Goal: Task Accomplishment & Management: Manage account settings

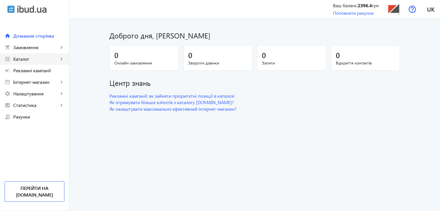
click at [28, 57] on span "Каталог" at bounding box center [35, 59] width 45 height 6
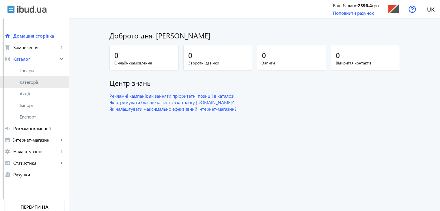
click at [31, 80] on span "Категорії" at bounding box center [42, 82] width 45 height 6
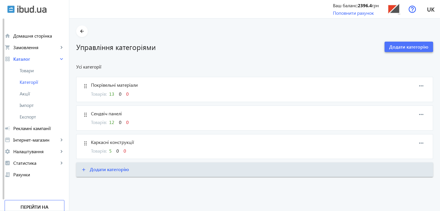
click at [405, 47] on span "Додати категорію" at bounding box center [408, 47] width 39 height 6
click at [410, 44] on span "Додати категорію" at bounding box center [408, 47] width 39 height 6
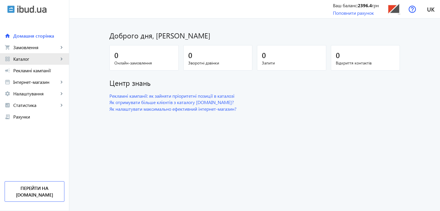
click at [26, 58] on span "Каталог" at bounding box center [35, 59] width 45 height 6
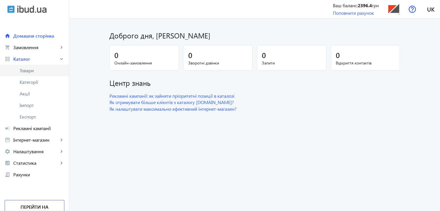
click at [28, 71] on span "Товари" at bounding box center [42, 70] width 45 height 6
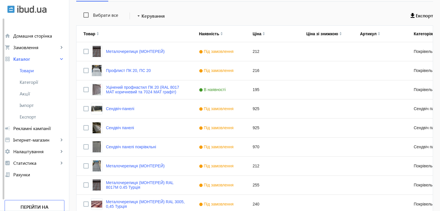
scroll to position [22, 0]
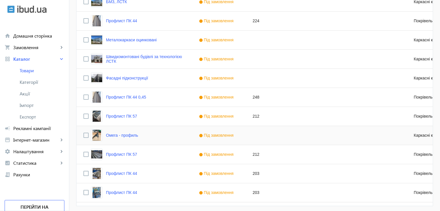
scroll to position [512, 0]
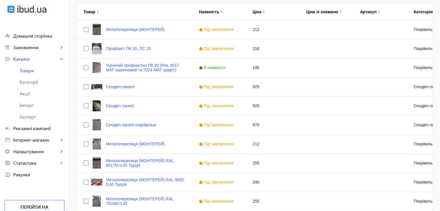
scroll to position [29, 0]
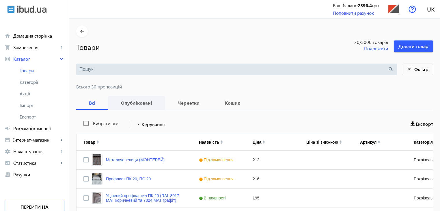
click at [140, 102] on b "Опубліковані" at bounding box center [136, 102] width 43 height 5
click at [194, 104] on b "Чернетки" at bounding box center [188, 102] width 33 height 5
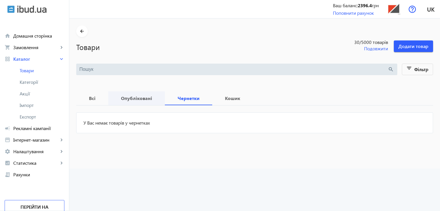
click at [140, 96] on b "Опубліковані" at bounding box center [136, 98] width 43 height 5
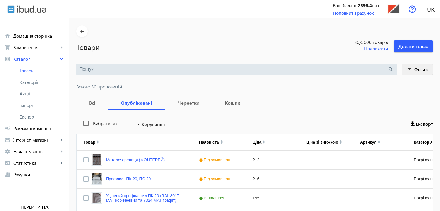
click at [410, 68] on mat-icon "filter_list" at bounding box center [409, 69] width 8 height 8
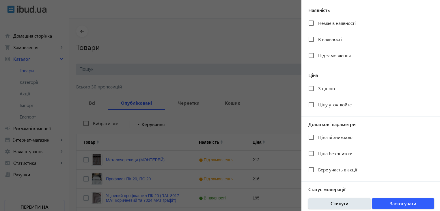
scroll to position [106, 0]
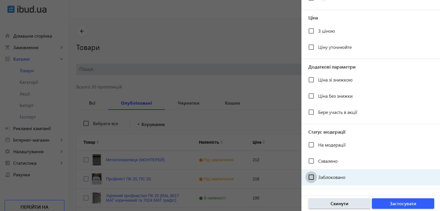
click at [311, 176] on input "Заблоковано" at bounding box center [311, 177] width 12 height 12
checkbox input "true"
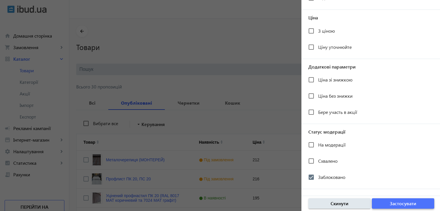
click at [407, 204] on span "Застосувати" at bounding box center [402, 203] width 27 height 6
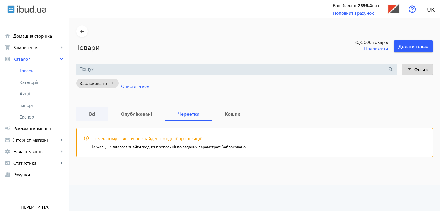
click at [89, 117] on span "Всі" at bounding box center [92, 114] width 18 height 14
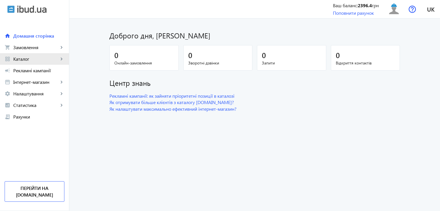
click at [27, 58] on span "Каталог" at bounding box center [35, 59] width 45 height 6
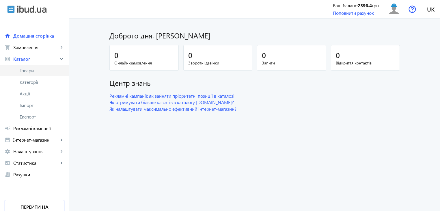
click at [30, 71] on span "Товари" at bounding box center [42, 70] width 45 height 6
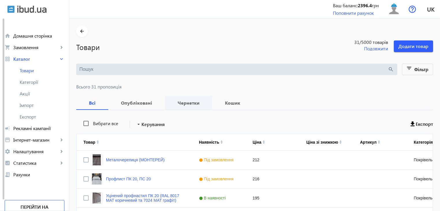
click at [189, 105] on span "Чернетки" at bounding box center [188, 103] width 33 height 14
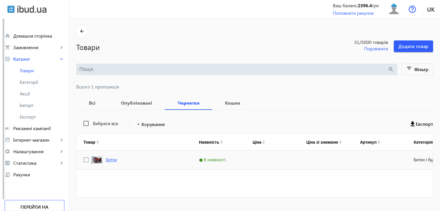
click at [106, 159] on link "Бетон" at bounding box center [111, 159] width 11 height 5
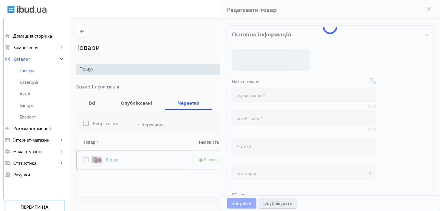
type input "Бетон"
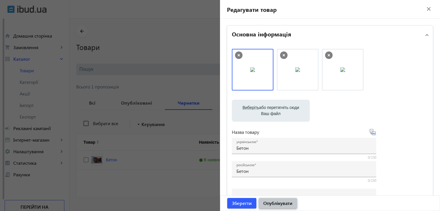
click at [265, 201] on span "Опублікувати" at bounding box center [277, 203] width 29 height 6
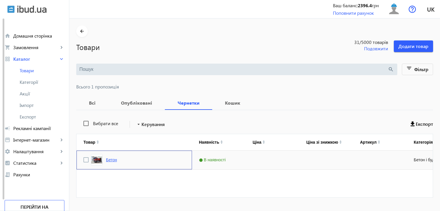
click at [112, 160] on link "Бетон" at bounding box center [111, 159] width 11 height 5
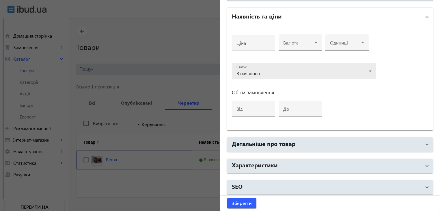
scroll to position [269, 0]
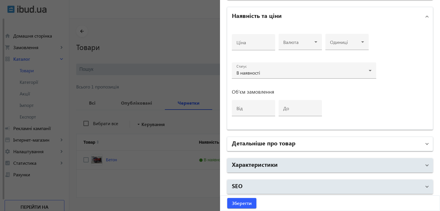
click at [269, 144] on h2 "Детальніше про товар" at bounding box center [263, 142] width 63 height 8
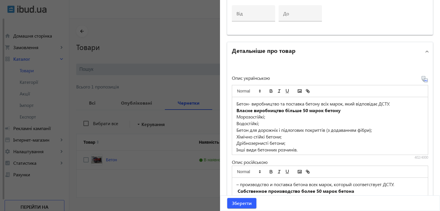
scroll to position [385, 0]
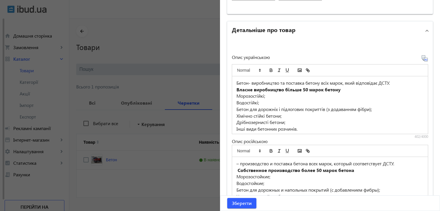
click at [174, 50] on div at bounding box center [220, 105] width 440 height 211
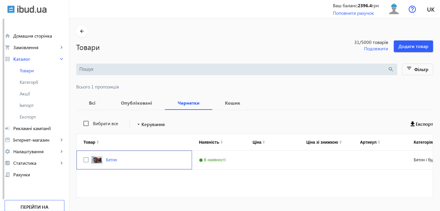
scroll to position [0, 0]
click at [27, 129] on span "Рекламні кампанії" at bounding box center [38, 128] width 51 height 6
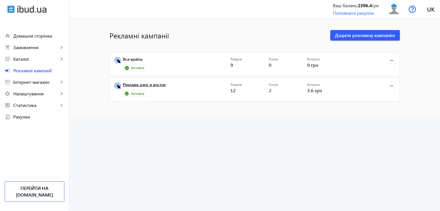
click at [152, 85] on link "Реклама цент и восток" at bounding box center [176, 86] width 107 height 8
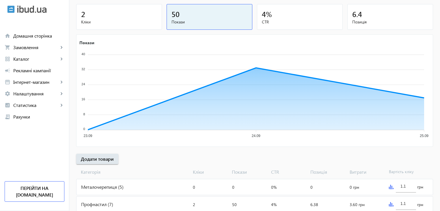
scroll to position [85, 0]
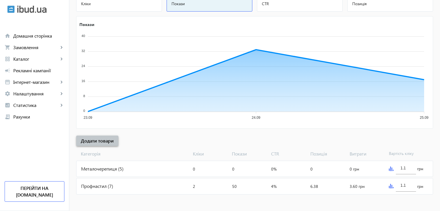
drag, startPoint x: 95, startPoint y: 140, endPoint x: 112, endPoint y: 145, distance: 18.2
click at [95, 140] on span "Додати товари" at bounding box center [97, 140] width 33 height 6
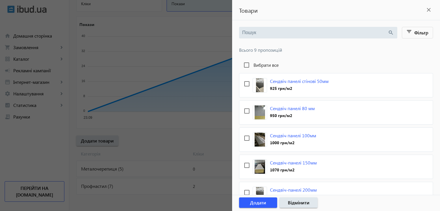
scroll to position [0, 0]
click at [429, 8] on mat-icon "close" at bounding box center [428, 9] width 9 height 9
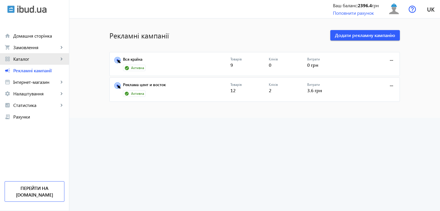
click at [24, 59] on span "Каталог" at bounding box center [35, 59] width 45 height 6
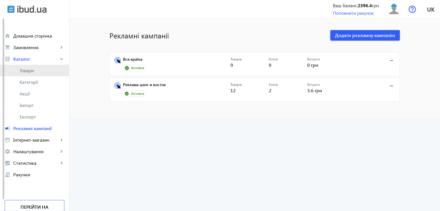
click at [33, 70] on span "Товари" at bounding box center [42, 70] width 45 height 6
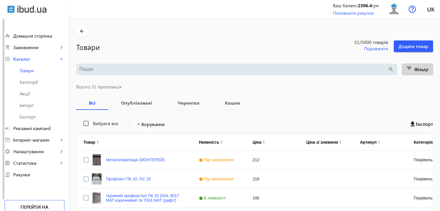
click at [414, 68] on span "Фільтр" at bounding box center [421, 69] width 14 height 6
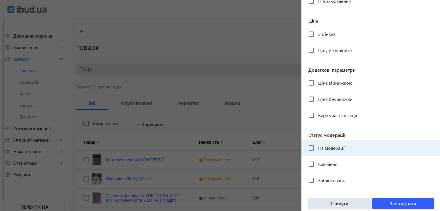
scroll to position [106, 0]
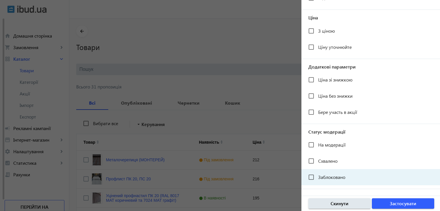
click at [332, 177] on span "Заблоковано" at bounding box center [331, 177] width 27 height 6
click at [317, 177] on input "Заблоковано" at bounding box center [311, 177] width 12 height 12
checkbox input "true"
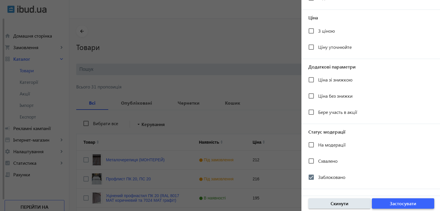
click at [401, 203] on span "Застосувати" at bounding box center [402, 203] width 27 height 6
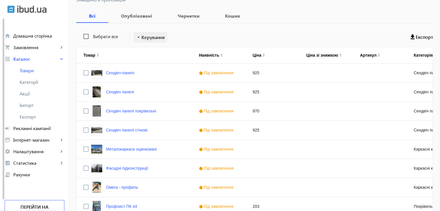
scroll to position [138, 0]
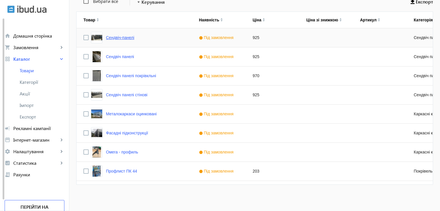
click at [123, 37] on link "Сендвіч-панелі" at bounding box center [120, 37] width 28 height 5
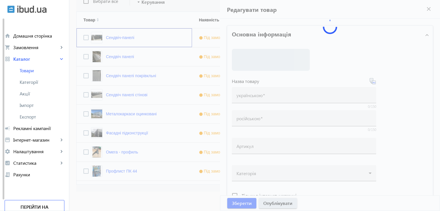
type input "Сендвіч-панелі"
type input "Сэндвич-панели"
type input "925"
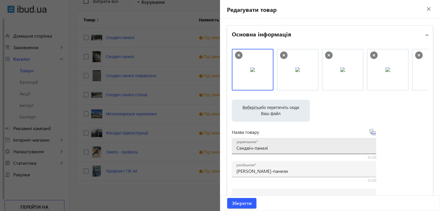
click at [279, 148] on input "Сендвіч-панелі" at bounding box center [303, 147] width 135 height 6
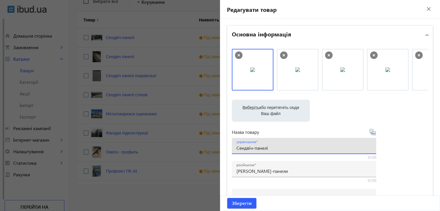
click at [275, 148] on input "Сендвіч-панелі" at bounding box center [303, 147] width 135 height 6
type input "Сендвіч-панелі для каркасних споруд"
click at [372, 132] on icon at bounding box center [372, 131] width 7 height 7
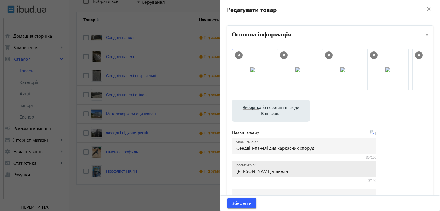
type input "Сэндвич-панели для каркасных построек"
click at [245, 202] on span "Зберегти" at bounding box center [242, 203] width 20 height 6
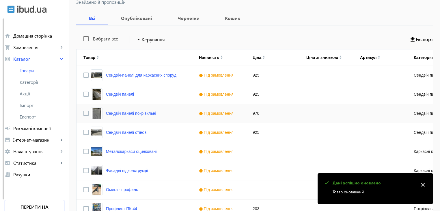
scroll to position [115, 0]
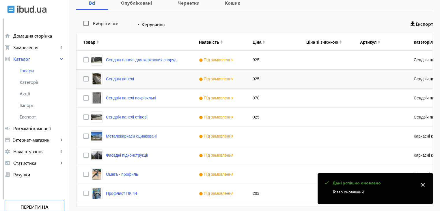
click at [125, 79] on link "Сендвіч панелі" at bounding box center [120, 78] width 28 height 5
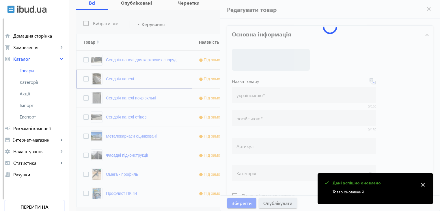
type input "Сендвіч панелі"
type input "Сэндвич панели"
type input "925"
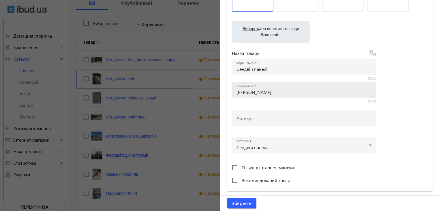
scroll to position [87, 0]
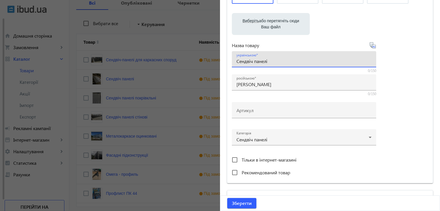
click at [278, 62] on input "Сендвіч панелі" at bounding box center [303, 61] width 135 height 6
type input "Сендвіч панелі для морозильних камер"
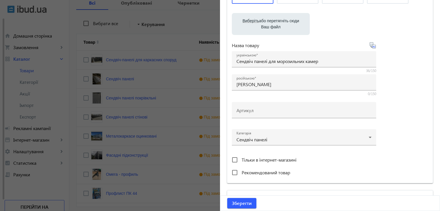
click at [370, 45] on icon at bounding box center [372, 45] width 7 height 7
type input "Сэндвич панели для морозильных камер"
click at [243, 201] on span "Зберегти" at bounding box center [242, 203] width 20 height 6
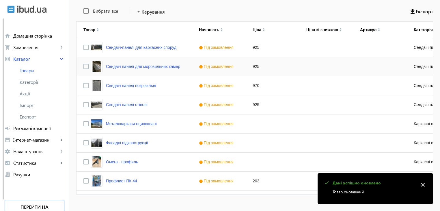
scroll to position [138, 0]
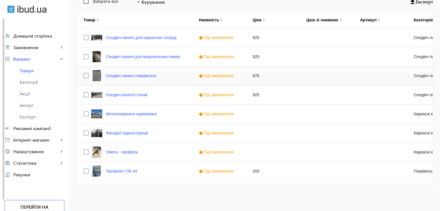
click at [155, 75] on div "Сендвіч панелі покрівкльні" at bounding box center [133, 75] width 115 height 19
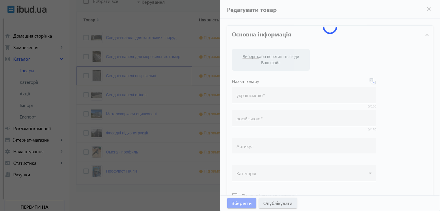
type input "Сендвіч панелі покрівкльні"
type input "Сэндвич панели кровельные"
type input "970"
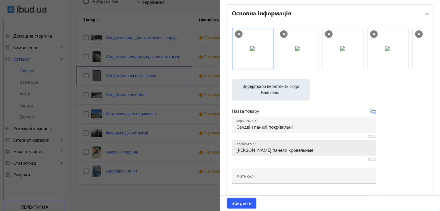
scroll to position [29, 0]
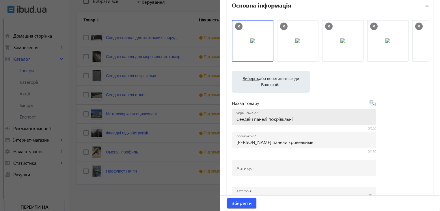
click at [303, 120] on input "Сендвіч панелі покрівкльні" at bounding box center [303, 119] width 135 height 6
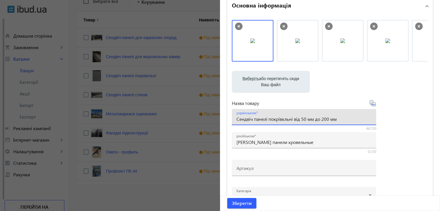
type input "Сендвіч панелі покрівкльні від 50 мм до 200 мм"
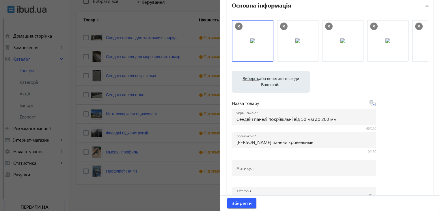
click at [371, 102] on icon at bounding box center [372, 103] width 7 height 7
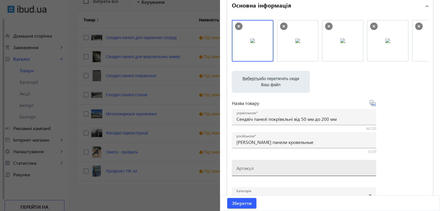
type input "Сэндвич панели кровельные от 50 мм до 200 мм."
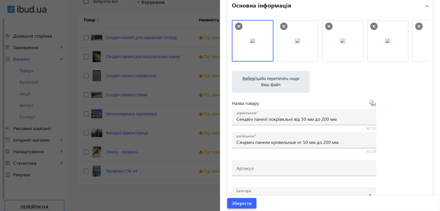
click at [245, 204] on span "Зберегти" at bounding box center [242, 203] width 20 height 6
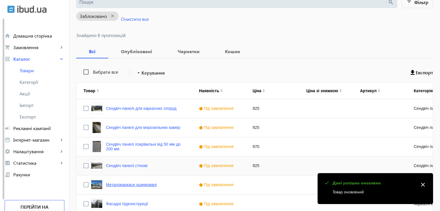
scroll to position [115, 0]
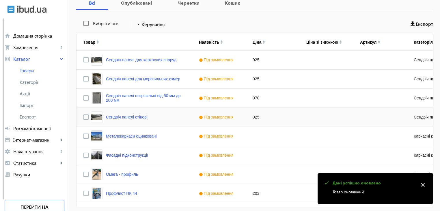
click at [147, 117] on div "Сендвіч панелі стінові" at bounding box center [133, 117] width 115 height 19
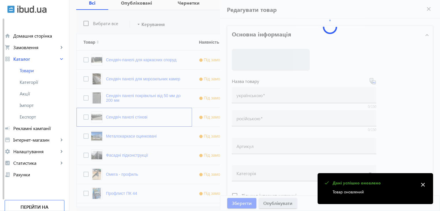
type input "Сендвіч панелі стінові"
type input "Сэндвич панели стеновые"
type input "925"
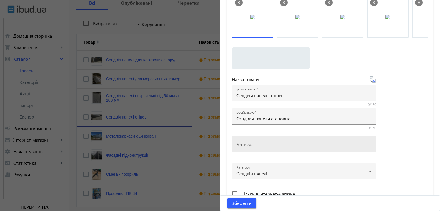
scroll to position [58, 0]
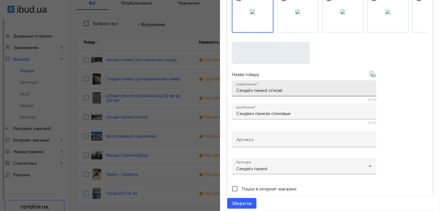
click at [294, 87] on input "Сендвіч панелі стінові" at bounding box center [303, 90] width 135 height 6
type input "Сендвіч панелі стінові від 50 до 250 мм"
click at [371, 73] on icon at bounding box center [372, 74] width 7 height 7
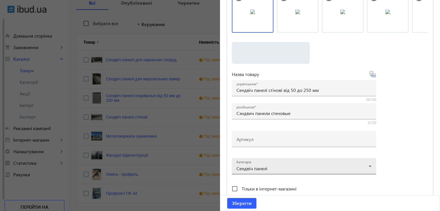
type input "Сэндвич панели стеновые от 50 до 250 мм."
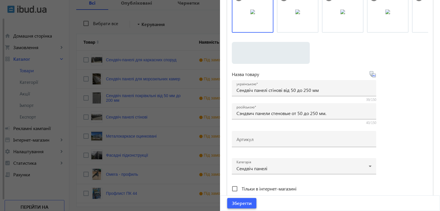
click at [243, 202] on span "Зберегти" at bounding box center [242, 203] width 20 height 6
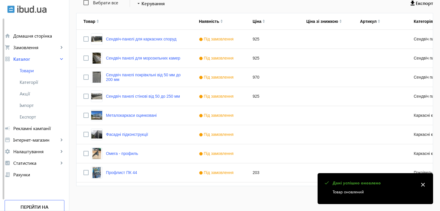
scroll to position [138, 0]
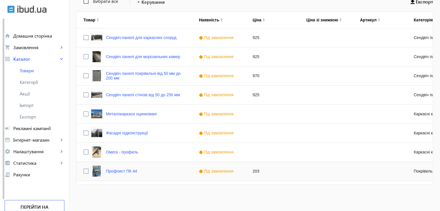
click at [136, 170] on div "Профлист ПК 44" at bounding box center [133, 171] width 115 height 19
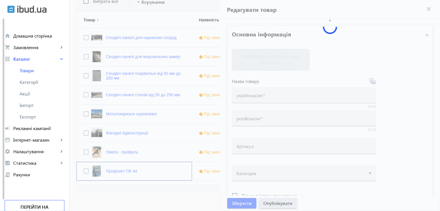
type input "Профлист ПК 44"
type input "203"
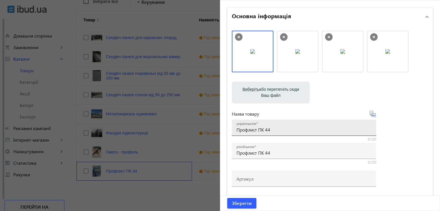
scroll to position [0, 0]
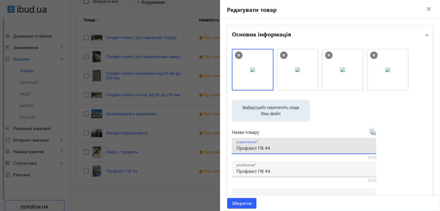
click at [281, 149] on input "Профлист ПК 44" at bounding box center [303, 147] width 135 height 6
type input "Профлист ПК 44 0,4 оц."
click at [370, 130] on icon at bounding box center [372, 131] width 7 height 7
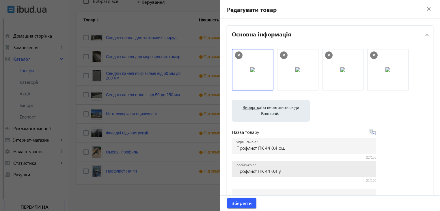
drag, startPoint x: 282, startPoint y: 170, endPoint x: 282, endPoint y: 173, distance: 3.5
click at [282, 170] on input "Профлист ПК 44 0,4 у." at bounding box center [303, 171] width 135 height 6
type input "Профлист ПК 44 0,4 цинк"
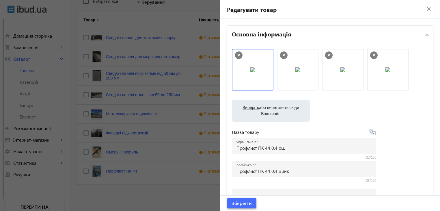
drag, startPoint x: 232, startPoint y: 203, endPoint x: 224, endPoint y: 204, distance: 7.8
click at [232, 203] on span "Зберегти" at bounding box center [242, 203] width 20 height 6
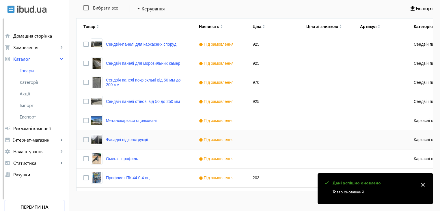
scroll to position [138, 0]
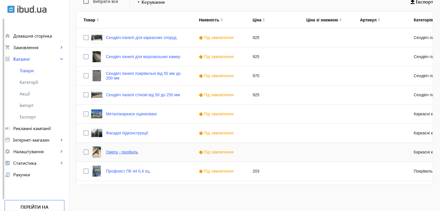
click at [124, 152] on link "Омега - профиль" at bounding box center [122, 151] width 32 height 5
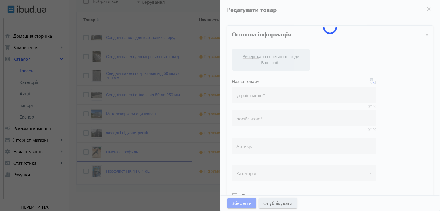
type input "Омега - профиль"
type input "Омега – профиль"
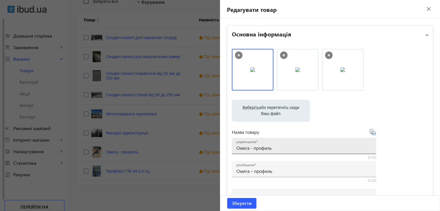
click at [279, 149] on input "Омега - профиль" at bounding box center [303, 147] width 135 height 6
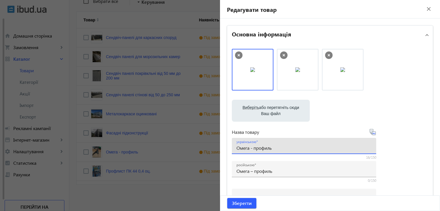
type input "Омега - профиль"
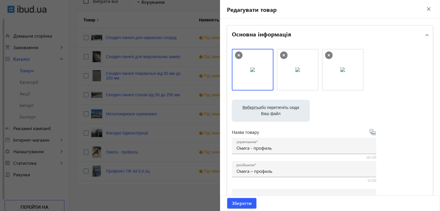
click at [425, 7] on mat-icon "close" at bounding box center [428, 9] width 9 height 9
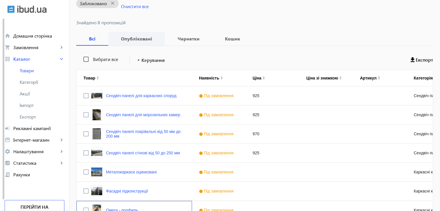
scroll to position [80, 0]
drag, startPoint x: 111, startPoint y: 2, endPoint x: 173, endPoint y: 21, distance: 64.9
click at [111, 2] on mat-icon "close" at bounding box center [113, 2] width 12 height 7
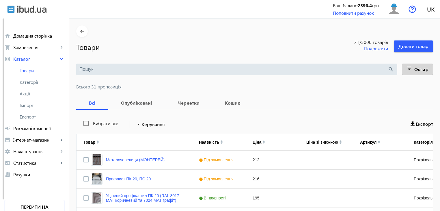
click at [419, 68] on span "Фільтр" at bounding box center [421, 69] width 14 height 6
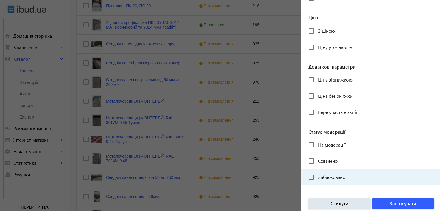
scroll to position [173, 0]
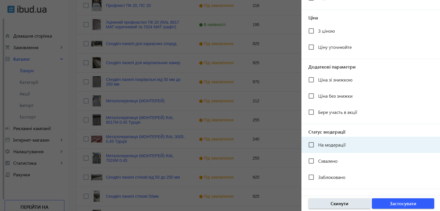
click at [321, 147] on span "На модерації" at bounding box center [331, 144] width 27 height 6
click at [317, 147] on input "На модерації" at bounding box center [311, 145] width 12 height 12
checkbox input "true"
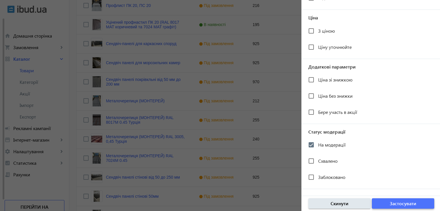
click at [395, 202] on span "Застосувати" at bounding box center [402, 203] width 27 height 6
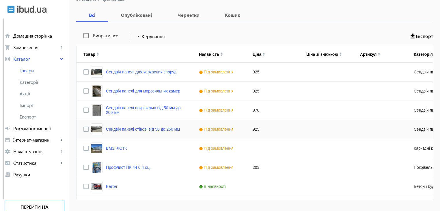
scroll to position [119, 0]
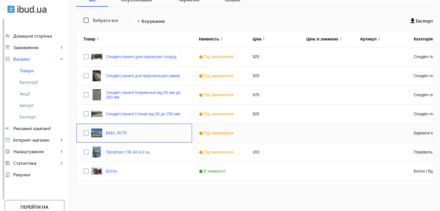
click at [134, 132] on div "БМЗ, ЛСТК" at bounding box center [133, 132] width 115 height 19
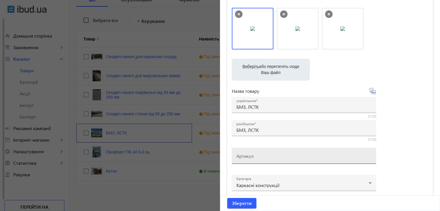
scroll to position [58, 0]
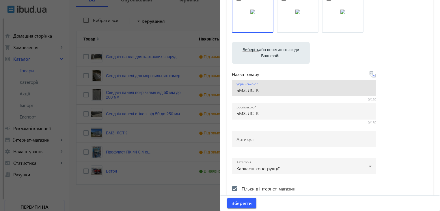
click at [265, 89] on input "БМЗ, ЛСТК" at bounding box center [303, 90] width 135 height 6
click at [162, 199] on div at bounding box center [220, 105] width 440 height 211
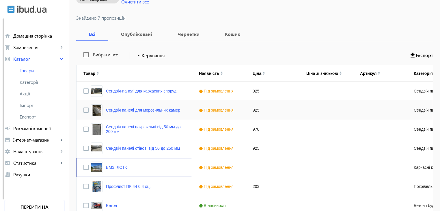
scroll to position [119, 0]
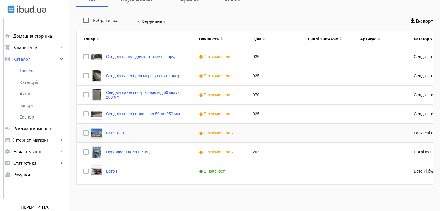
click at [131, 132] on div "БМЗ, ЛСТК" at bounding box center [133, 132] width 115 height 19
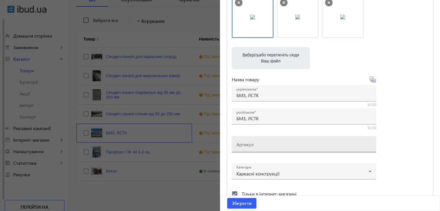
scroll to position [58, 0]
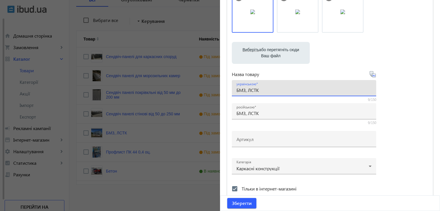
click at [264, 90] on input "БМЗ, ЛСТК" at bounding box center [303, 90] width 135 height 6
type input "БМЗ, ЛСТК постачання матеріалу з монтажем або без"
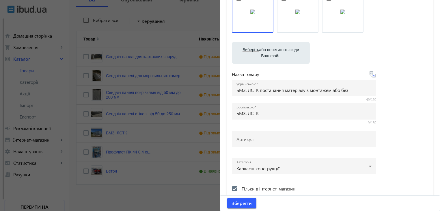
drag, startPoint x: 370, startPoint y: 74, endPoint x: 398, endPoint y: 91, distance: 33.2
click at [370, 74] on icon at bounding box center [372, 74] width 6 height 6
click at [373, 74] on icon at bounding box center [372, 74] width 7 height 7
type input "БМЗ, ЛСТК снабжение материала с монтажом или без"
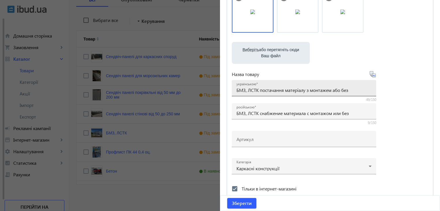
click at [276, 86] on div "українською БМЗ, ЛСТК постачання матеріалу з монтажем або без" at bounding box center [303, 88] width 135 height 16
click at [248, 202] on span "Зберегти" at bounding box center [242, 203] width 20 height 6
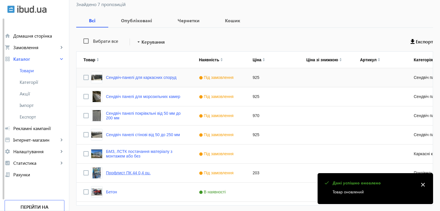
scroll to position [119, 0]
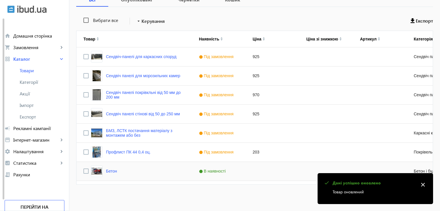
drag, startPoint x: 109, startPoint y: 171, endPoint x: 150, endPoint y: 170, distance: 41.0
click at [109, 170] on link "Бетон" at bounding box center [111, 170] width 11 height 5
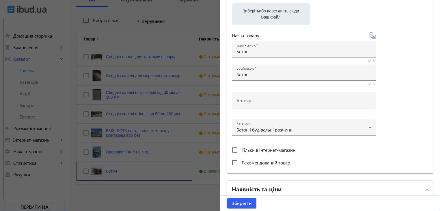
scroll to position [39, 0]
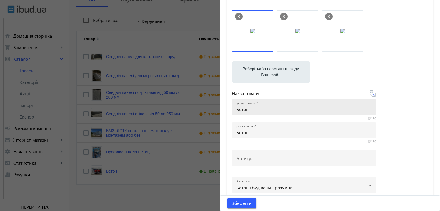
click at [262, 111] on input "Бетон" at bounding box center [303, 109] width 135 height 6
type input "Бетон різних марок під замовлення"
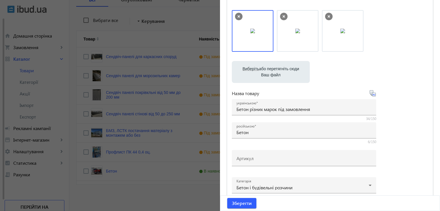
click at [372, 94] on icon at bounding box center [372, 94] width 1 height 1
type input "Бетон разных марок под заказ."
click at [238, 199] on span "submit" at bounding box center [241, 203] width 29 height 14
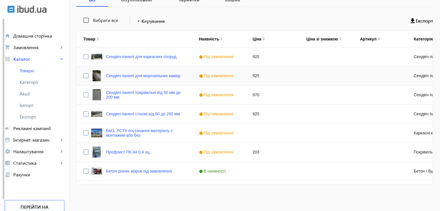
scroll to position [61, 0]
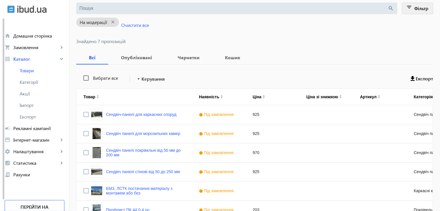
click at [418, 11] on span "Фільтр" at bounding box center [421, 8] width 14 height 6
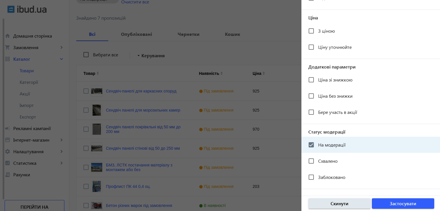
scroll to position [119, 0]
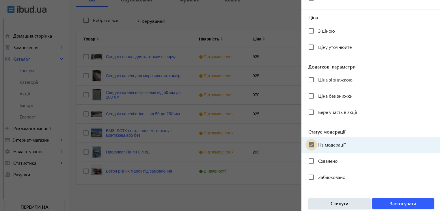
click at [310, 142] on input "На модерації" at bounding box center [311, 145] width 12 height 12
checkbox input "false"
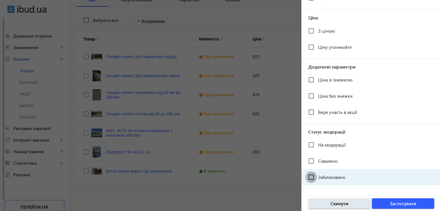
click at [311, 177] on input "Заблоковано" at bounding box center [311, 177] width 12 height 12
checkbox input "true"
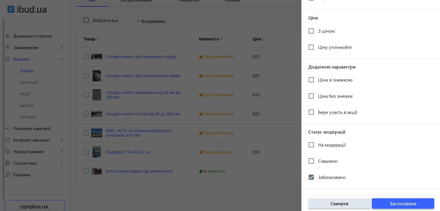
click at [397, 203] on span "Застосувати" at bounding box center [402, 203] width 27 height 6
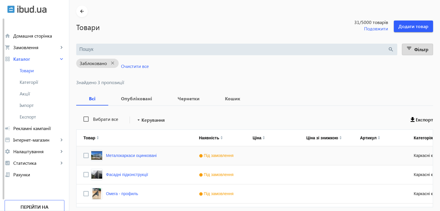
scroll to position [42, 0]
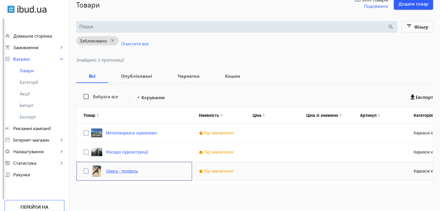
click at [128, 170] on link "Омега - профиль" at bounding box center [122, 170] width 32 height 5
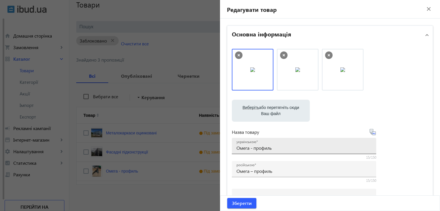
click at [277, 149] on input "Омега - профиль" at bounding box center [303, 147] width 135 height 6
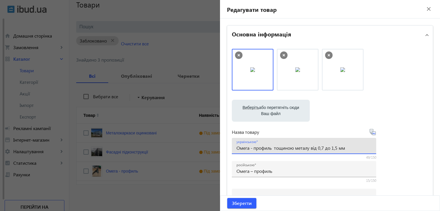
type input "Омега - профиль тощиною металу від 0,7 до 1,5 мм"
click at [370, 133] on icon at bounding box center [372, 131] width 7 height 7
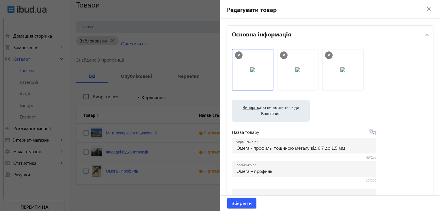
type input "Омега – профиль толщиной металла от 0,7 до 1,5 мм."
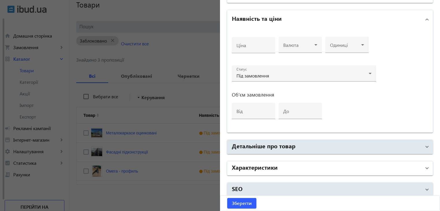
scroll to position [269, 0]
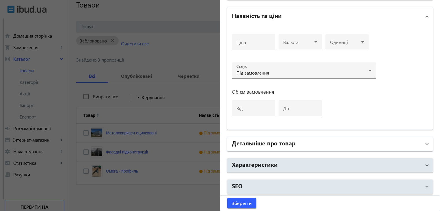
click at [288, 146] on mat-panel-title "Детальніше про товар" at bounding box center [326, 143] width 189 height 10
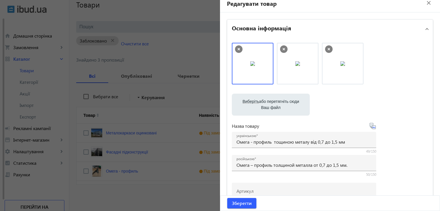
scroll to position [0, 0]
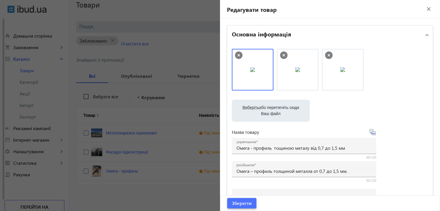
click at [246, 202] on span "Зберегти" at bounding box center [242, 203] width 20 height 6
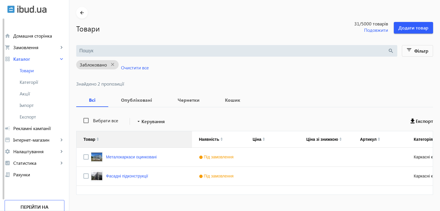
scroll to position [29, 0]
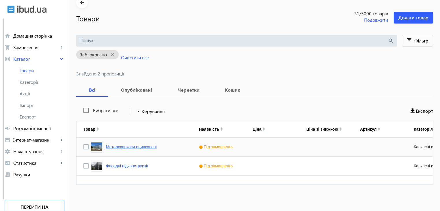
click at [140, 147] on link "Металокаркаси оцинковані" at bounding box center [131, 146] width 51 height 5
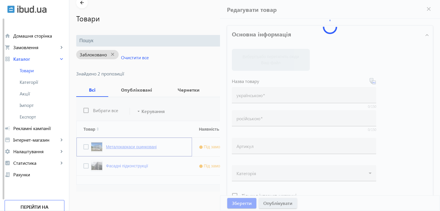
type input "Металокаркаси оцинковані"
type input "Металлокаркасы оцинкованные"
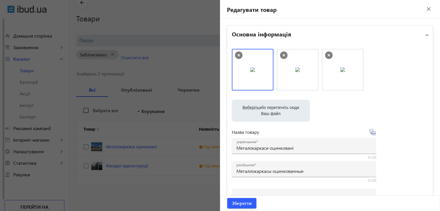
click at [425, 9] on mat-icon "close" at bounding box center [428, 9] width 9 height 9
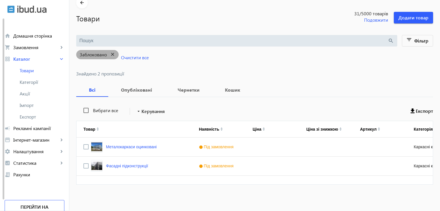
click at [110, 55] on mat-icon "close" at bounding box center [113, 54] width 12 height 7
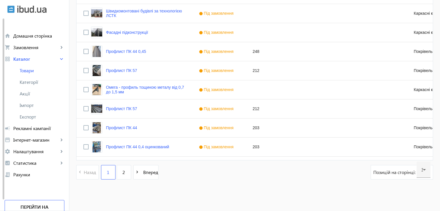
scroll to position [566, 0]
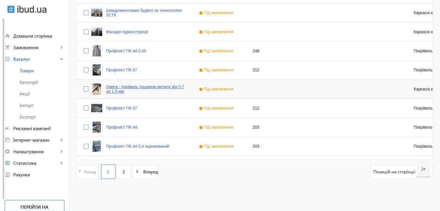
click at [115, 85] on link "Омега - профиль тощиною металу від 0,7 до 1,5 мм" at bounding box center [145, 88] width 79 height 9
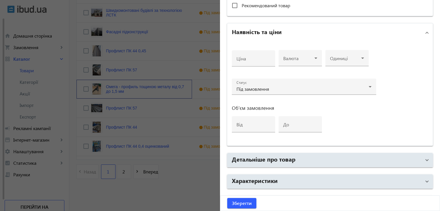
scroll to position [269, 0]
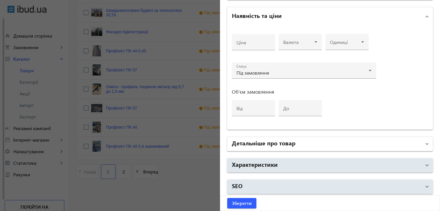
click at [254, 142] on h2 "Детальніше про товар" at bounding box center [263, 142] width 63 height 8
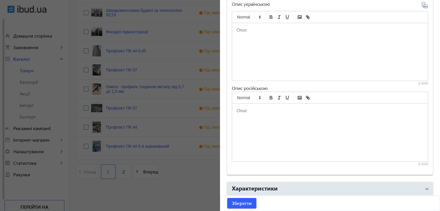
scroll to position [461, 0]
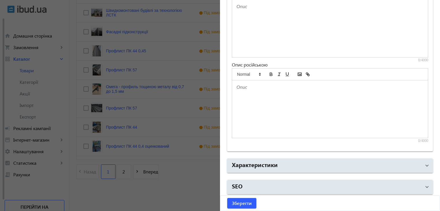
click at [139, 198] on div at bounding box center [220, 105] width 440 height 211
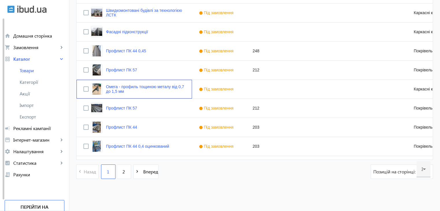
scroll to position [0, 0]
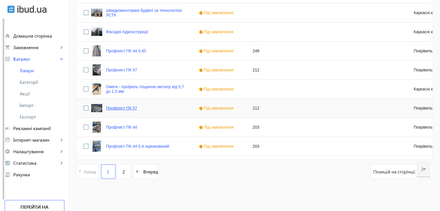
click at [114, 106] on link "Профлист ПК 57" at bounding box center [121, 108] width 31 height 5
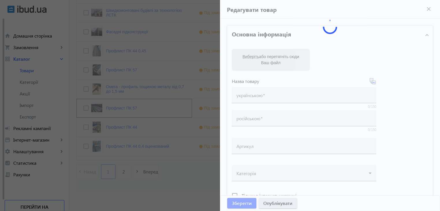
type input "Профлист ПК 57"
type input "212"
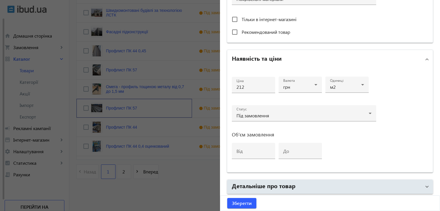
scroll to position [231, 0]
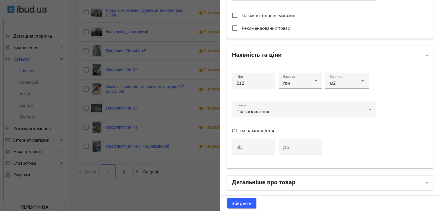
click at [265, 184] on mat-panel-title "Детальніше про товар" at bounding box center [326, 182] width 189 height 10
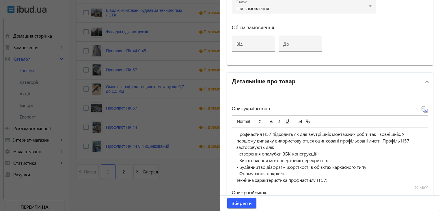
scroll to position [404, 0]
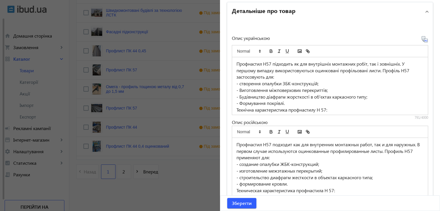
click at [127, 191] on div at bounding box center [220, 105] width 440 height 211
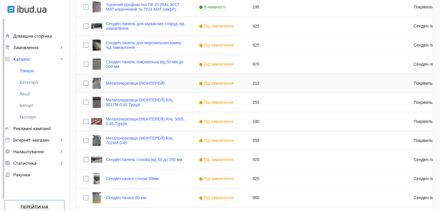
scroll to position [46, 0]
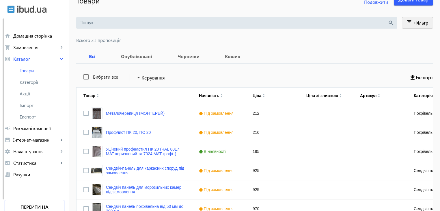
click at [415, 24] on span "Фільтр" at bounding box center [421, 23] width 14 height 6
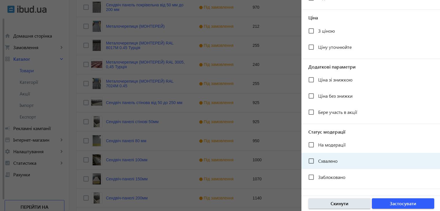
scroll to position [248, 0]
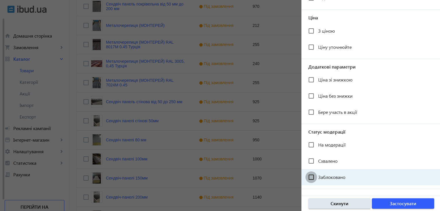
click at [313, 177] on input "Заблоковано" at bounding box center [311, 177] width 12 height 12
checkbox input "true"
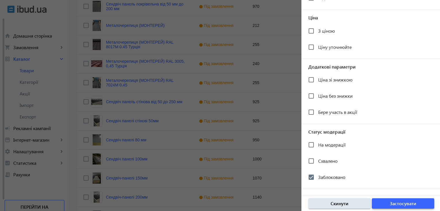
click at [395, 202] on span "Застосувати" at bounding box center [402, 203] width 27 height 6
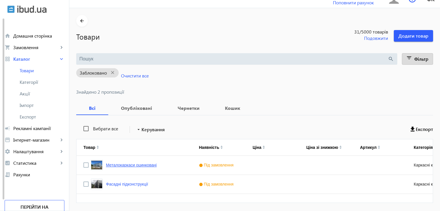
scroll to position [29, 0]
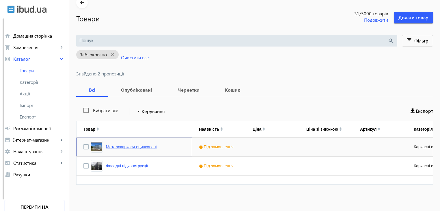
click at [125, 146] on link "Металокаркаси оцинковані" at bounding box center [131, 146] width 51 height 5
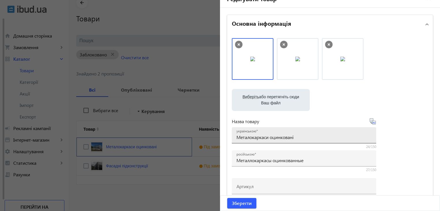
scroll to position [0, 0]
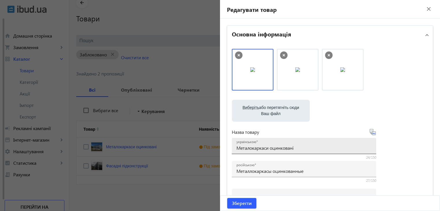
click at [298, 148] on input "Металокаркаси оцинковані" at bounding box center [303, 147] width 135 height 6
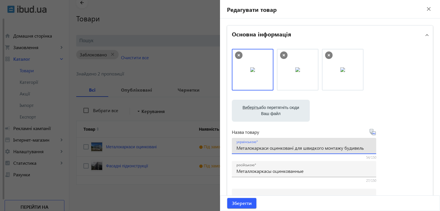
type input "Металокаркаси оцинковані для швидкого монтажу будивель"
click at [371, 132] on icon at bounding box center [372, 131] width 7 height 7
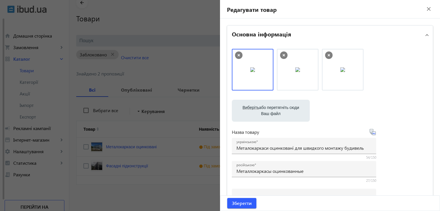
type input "Металлокаркасы оцинкованные для быстрого монтажа зданий"
click at [242, 206] on span "Зберегти" at bounding box center [242, 203] width 20 height 6
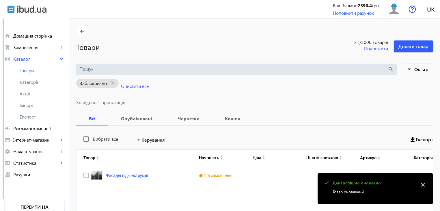
scroll to position [29, 0]
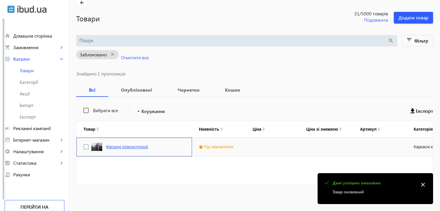
click at [125, 147] on link "Фасадні підконструкції" at bounding box center [127, 146] width 42 height 5
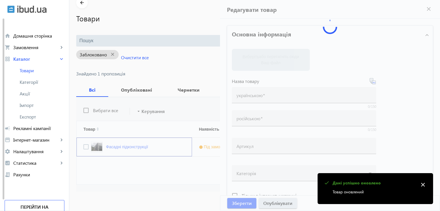
type input "Фасадні підконструкції"
type input "Фасадные подконструкции"
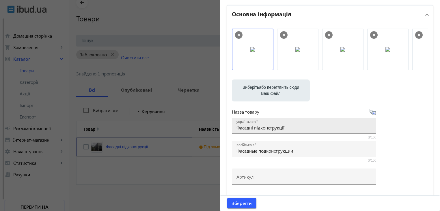
scroll to position [29, 0]
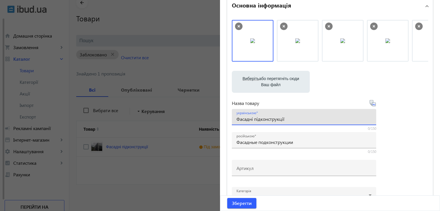
click at [286, 120] on input "Фасадні підконструкції" at bounding box center [303, 119] width 135 height 6
type input "Фасадні підконструкції для ветильованого фасаду"
click at [372, 104] on icon at bounding box center [372, 104] width 1 height 1
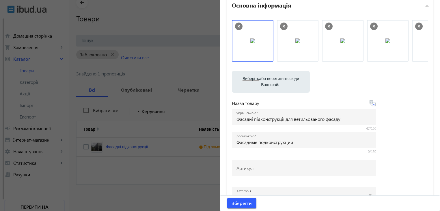
type input "Фасадные подконструкции для ветилированного фасада"
click at [245, 204] on span "Зберегти" at bounding box center [242, 203] width 20 height 6
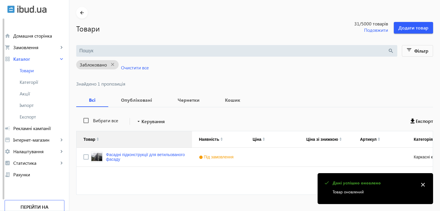
scroll to position [29, 0]
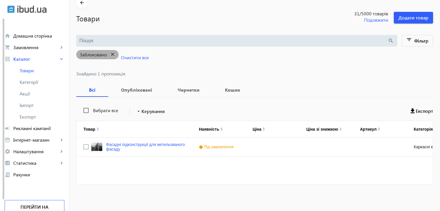
click at [109, 53] on mat-icon "close" at bounding box center [113, 54] width 12 height 7
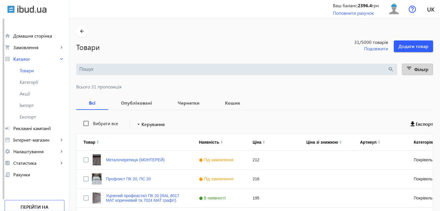
click at [411, 65] on mat-icon "filter_list" at bounding box center [409, 69] width 8 height 8
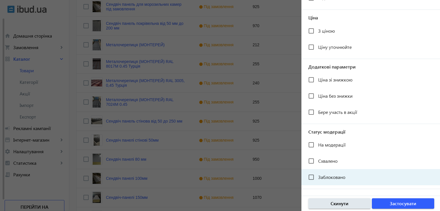
scroll to position [231, 0]
click at [311, 176] on input "Заблоковано" at bounding box center [311, 177] width 12 height 12
checkbox input "true"
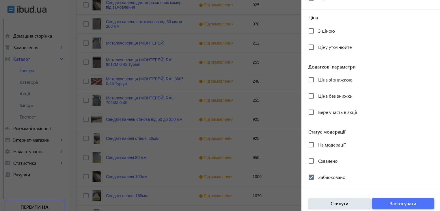
click at [380, 200] on span "button" at bounding box center [402, 203] width 62 height 14
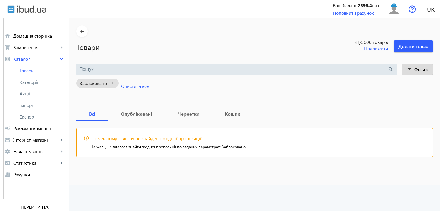
click at [412, 66] on mat-icon "filter_list" at bounding box center [409, 69] width 8 height 8
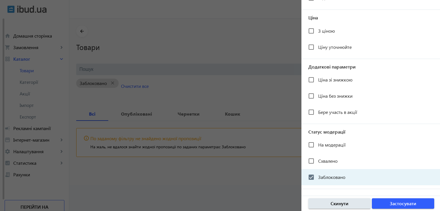
click at [325, 177] on span "Заблоковано" at bounding box center [331, 177] width 27 height 6
click at [317, 177] on input "Заблоковано" at bounding box center [311, 177] width 12 height 12
checkbox input "false"
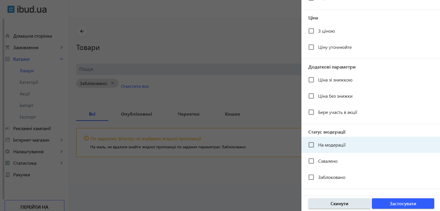
click at [325, 142] on span "На модерації" at bounding box center [331, 144] width 27 height 6
click at [317, 142] on input "На модерації" at bounding box center [311, 145] width 12 height 12
checkbox input "true"
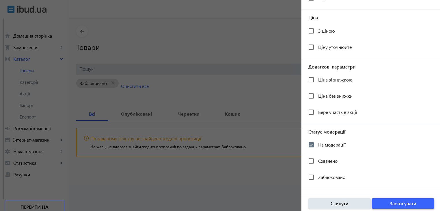
click at [395, 203] on span "Застосувати" at bounding box center [402, 203] width 27 height 6
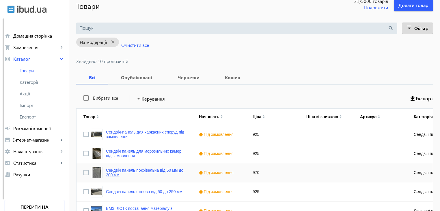
scroll to position [87, 0]
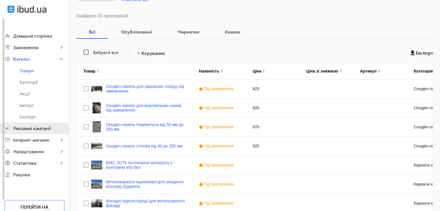
click at [36, 128] on span "Рекламні кампанії" at bounding box center [38, 128] width 51 height 6
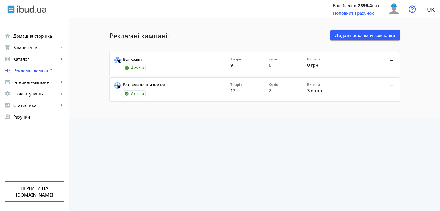
click at [138, 58] on link "Вся країна" at bounding box center [176, 61] width 107 height 8
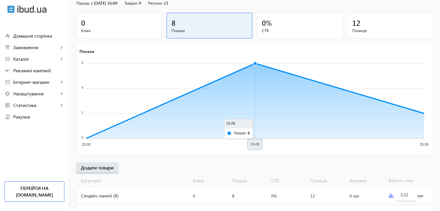
scroll to position [92, 0]
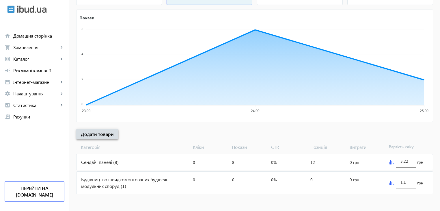
click at [100, 134] on span "Додати товари" at bounding box center [97, 134] width 33 height 6
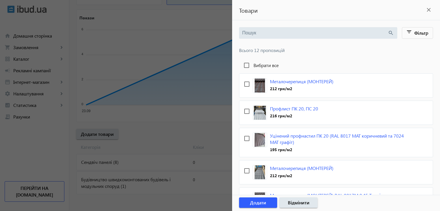
scroll to position [0, 0]
click at [151, 130] on div at bounding box center [220, 105] width 440 height 211
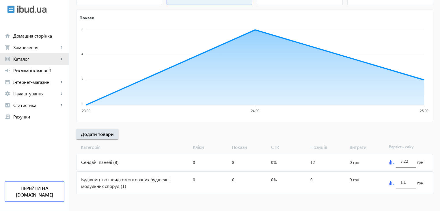
click at [22, 58] on span "Каталог" at bounding box center [35, 59] width 45 height 6
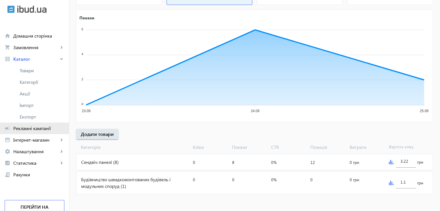
click at [31, 130] on span "Рекламні кампанії" at bounding box center [38, 128] width 51 height 6
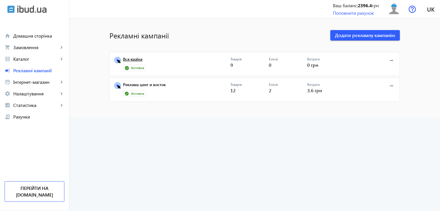
click at [136, 61] on link "Вся країна" at bounding box center [176, 61] width 107 height 8
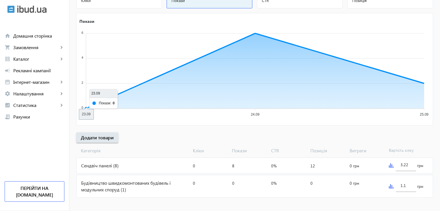
scroll to position [92, 0]
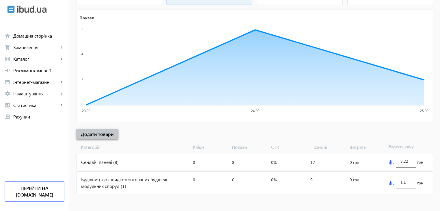
click at [98, 132] on span "Додати товари" at bounding box center [97, 134] width 33 height 6
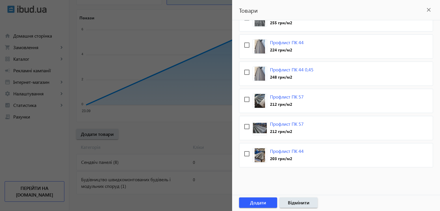
scroll to position [234, 0]
click at [164, 198] on div at bounding box center [220, 105] width 440 height 211
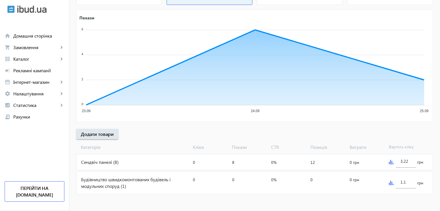
click at [90, 160] on div "Сендвіч панелі (8)" at bounding box center [133, 162] width 114 height 16
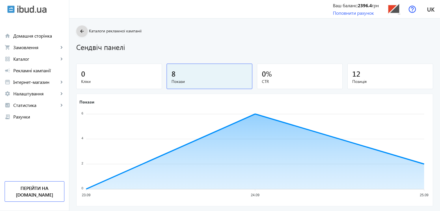
click at [80, 35] on span at bounding box center [82, 31] width 12 height 14
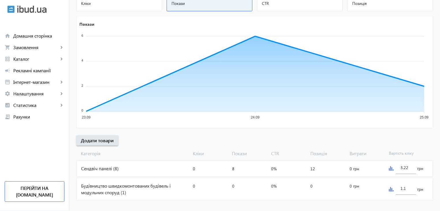
scroll to position [92, 0]
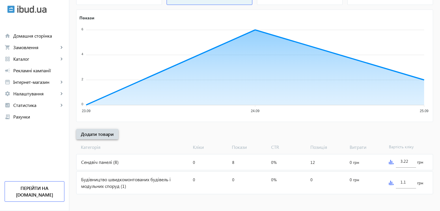
click at [102, 136] on span "Додати товари" at bounding box center [97, 134] width 33 height 6
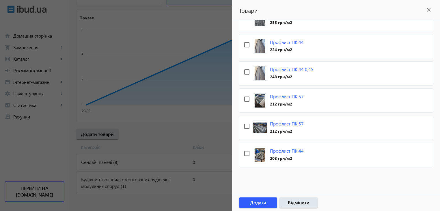
scroll to position [234, 0]
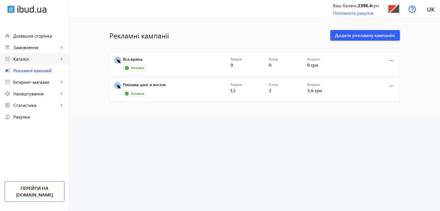
click at [31, 59] on span "Каталог" at bounding box center [35, 59] width 45 height 6
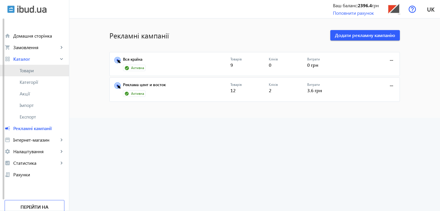
click at [32, 67] on link "Товари" at bounding box center [34, 71] width 69 height 12
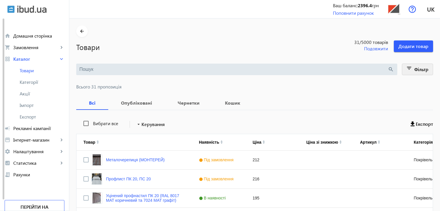
click at [410, 69] on mat-icon "filter_list" at bounding box center [409, 69] width 8 height 8
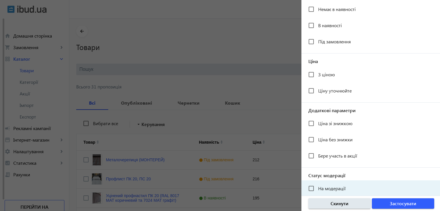
scroll to position [106, 0]
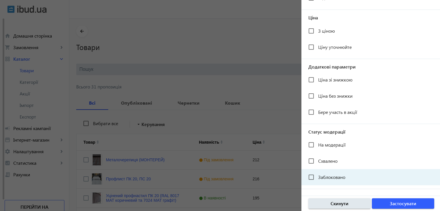
click at [328, 177] on span "Заблоковано" at bounding box center [331, 177] width 27 height 6
click at [317, 177] on input "Заблоковано" at bounding box center [311, 177] width 12 height 12
checkbox input "true"
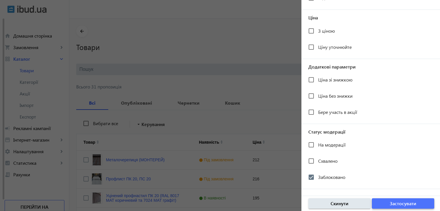
click at [389, 202] on span "button" at bounding box center [402, 203] width 62 height 14
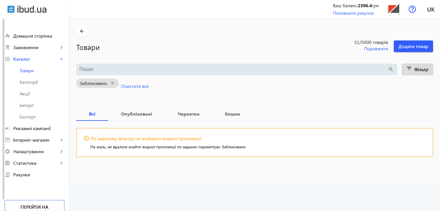
click at [414, 70] on span "Фільтр" at bounding box center [421, 69] width 14 height 6
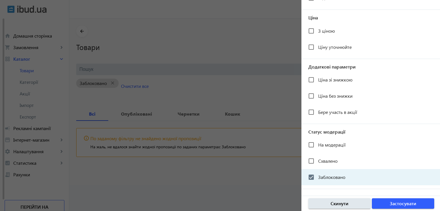
click at [329, 178] on span "Заблоковано" at bounding box center [331, 177] width 27 height 6
click at [317, 178] on input "Заблоковано" at bounding box center [311, 177] width 12 height 12
checkbox input "false"
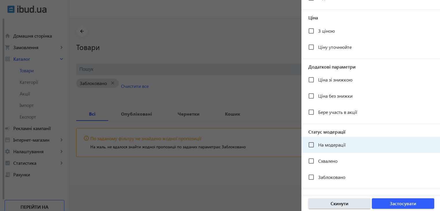
drag, startPoint x: 329, startPoint y: 145, endPoint x: 358, endPoint y: 174, distance: 41.4
click at [329, 145] on span "На модерації" at bounding box center [331, 144] width 27 height 6
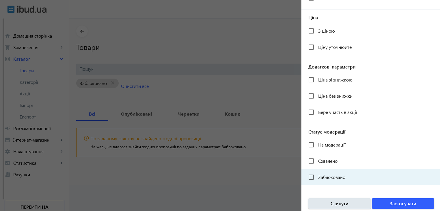
click at [317, 145] on input "На модерації" at bounding box center [311, 145] width 12 height 12
checkbox input "true"
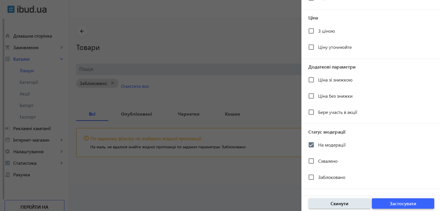
click at [381, 201] on span "button" at bounding box center [402, 203] width 62 height 14
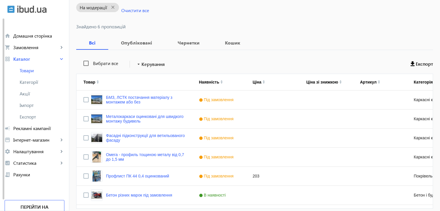
scroll to position [100, 0]
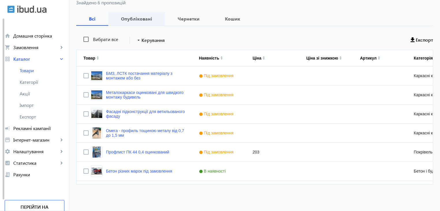
click at [134, 18] on b "Опубліковані" at bounding box center [136, 18] width 43 height 5
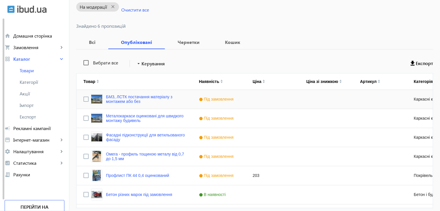
scroll to position [100, 0]
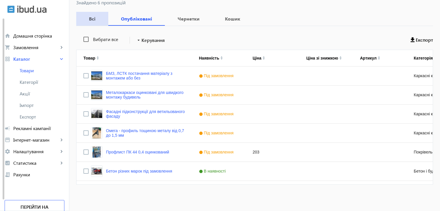
click at [90, 20] on b "Всі" at bounding box center [92, 18] width 18 height 5
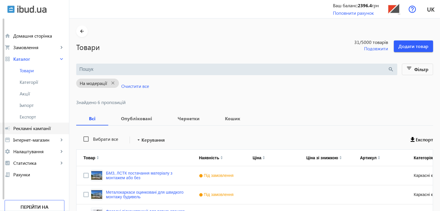
click at [32, 128] on span "Рекламні кампанії" at bounding box center [38, 128] width 51 height 6
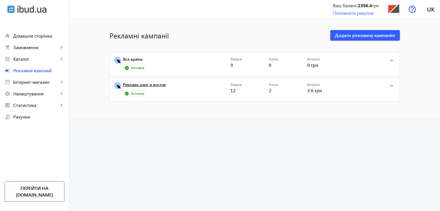
click at [142, 85] on link "Реклама цент и восток" at bounding box center [176, 86] width 107 height 8
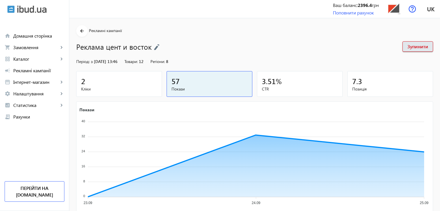
scroll to position [85, 0]
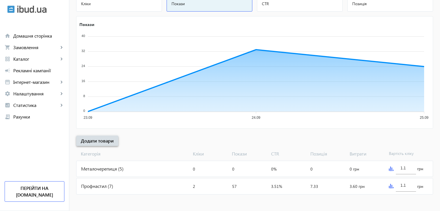
click at [98, 139] on span "Додати товари" at bounding box center [97, 140] width 33 height 6
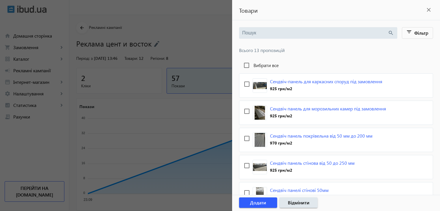
scroll to position [0, 0]
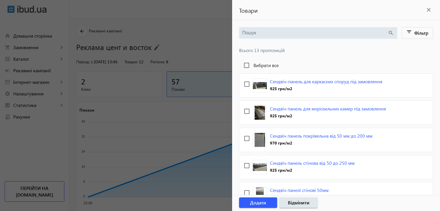
click at [48, 140] on div at bounding box center [220, 105] width 440 height 211
